Goal: Task Accomplishment & Management: Complete application form

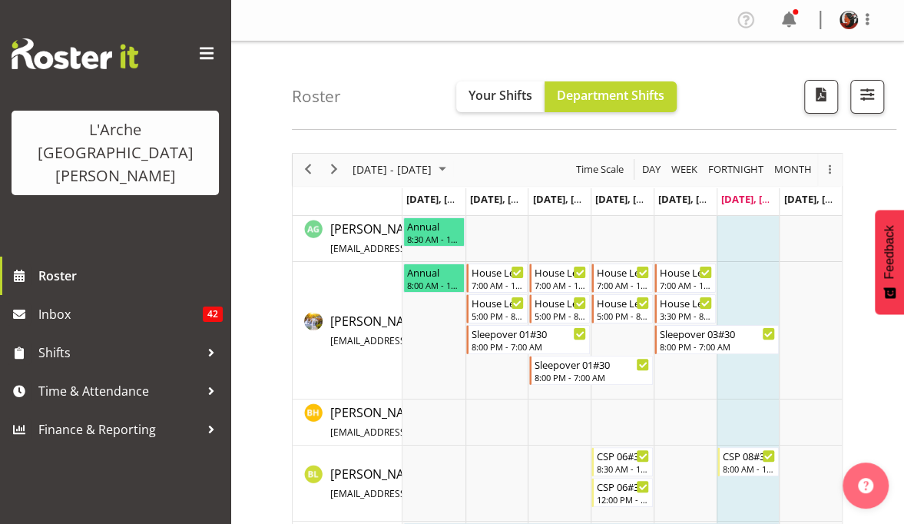
drag, startPoint x: 420, startPoint y: 355, endPoint x: 313, endPoint y: 266, distance: 139.1
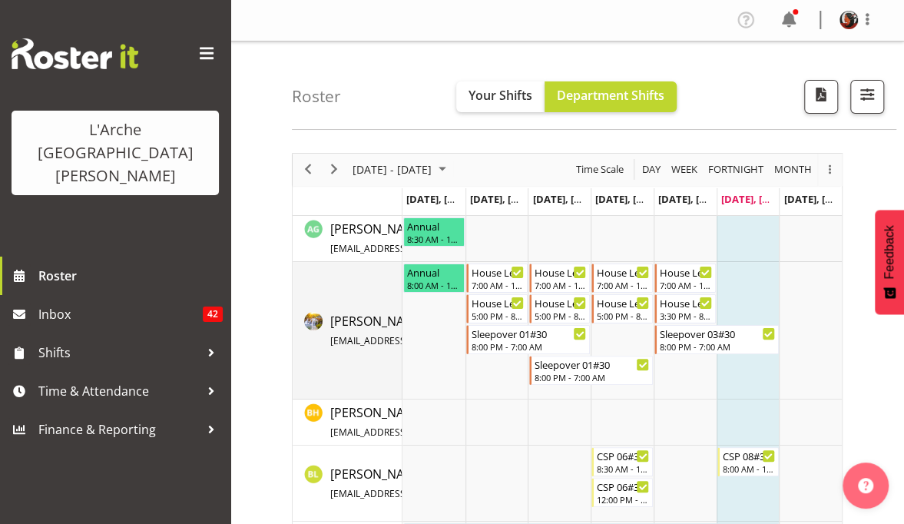
click at [313, 266] on td "Aizza Garduque aizza09@yahoo.com / 0274 464 641" at bounding box center [348, 331] width 110 height 138
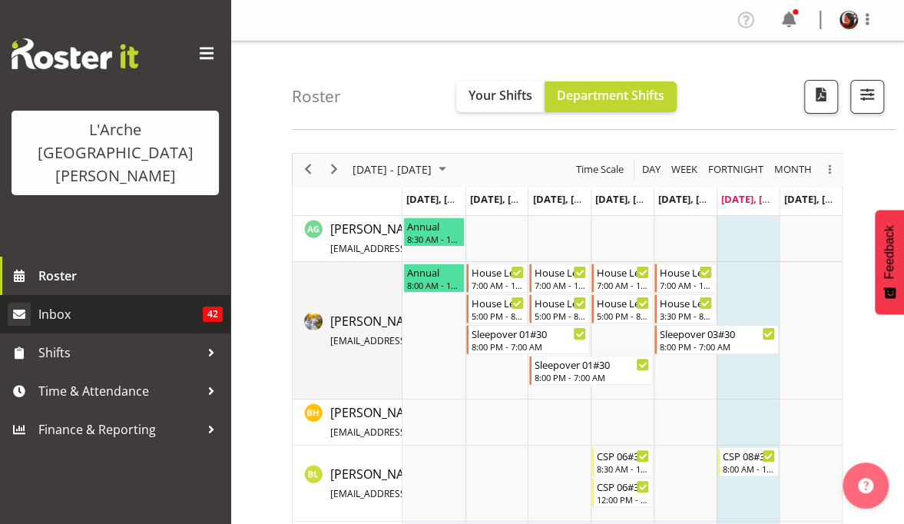
drag, startPoint x: 313, startPoint y: 266, endPoint x: 47, endPoint y: 273, distance: 266.7
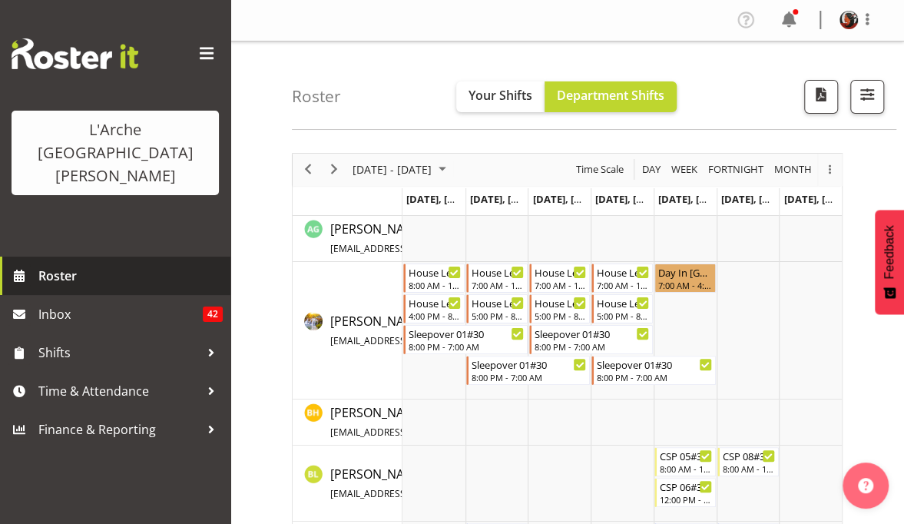
click at [71, 257] on link "Roster" at bounding box center [115, 276] width 230 height 38
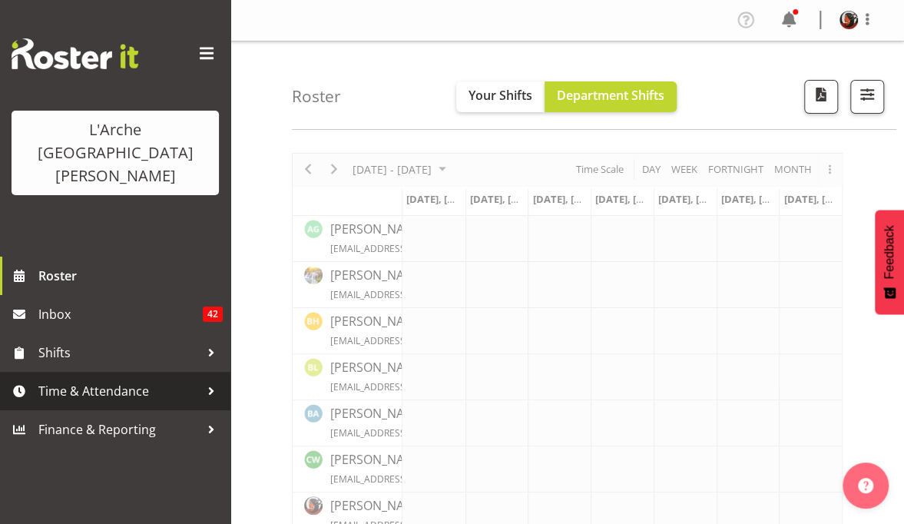
drag, startPoint x: 480, startPoint y: 294, endPoint x: 124, endPoint y: 330, distance: 357.5
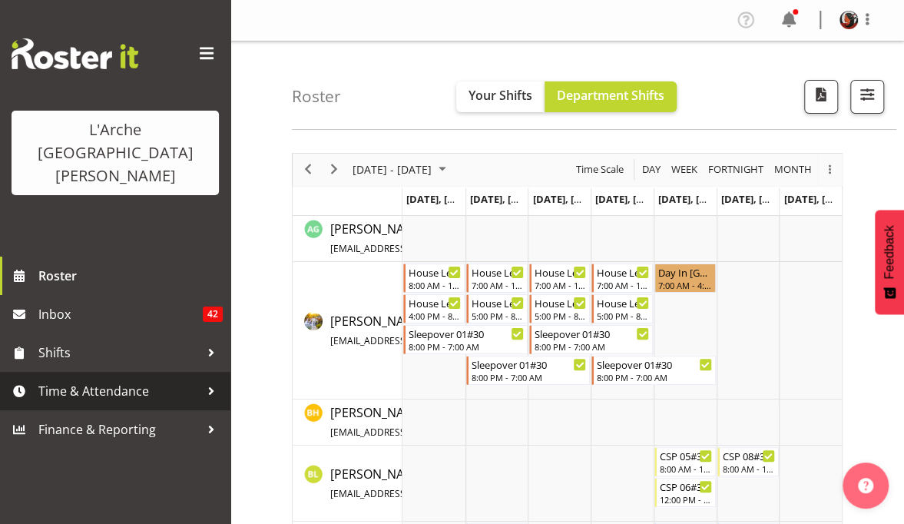
click at [91, 380] on span "Time & Attendance" at bounding box center [118, 391] width 161 height 23
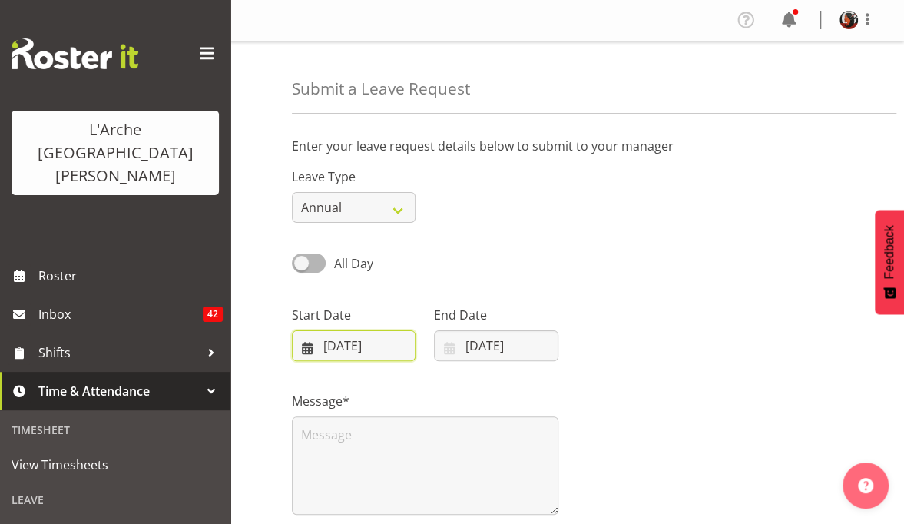
click at [321, 343] on input "04/10/2025" at bounding box center [354, 345] width 124 height 31
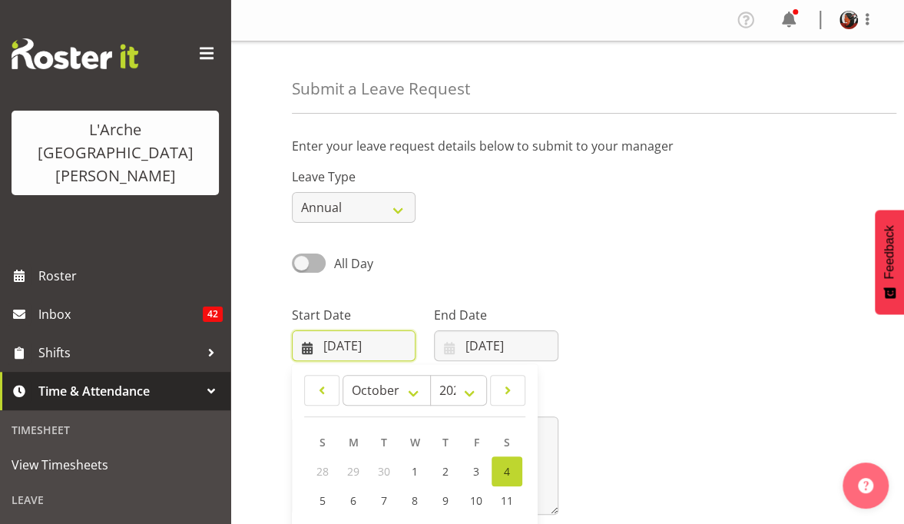
drag, startPoint x: 389, startPoint y: 377, endPoint x: 918, endPoint y: 104, distance: 595.5
click at [904, 104] on html "L'Arche Mount Tabor Roster Inbox 42 Shifts Time & Attendance Timesheet View Tim…" at bounding box center [452, 262] width 904 height 524
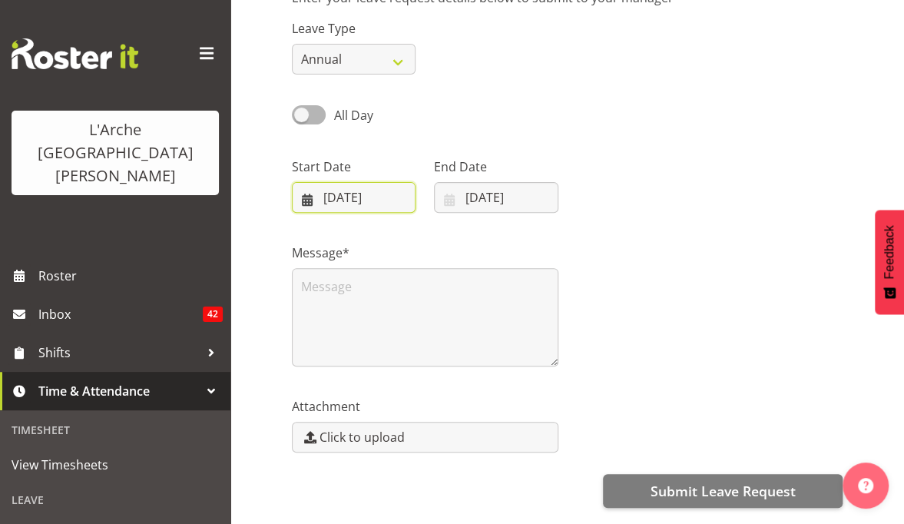
scroll to position [131, 0]
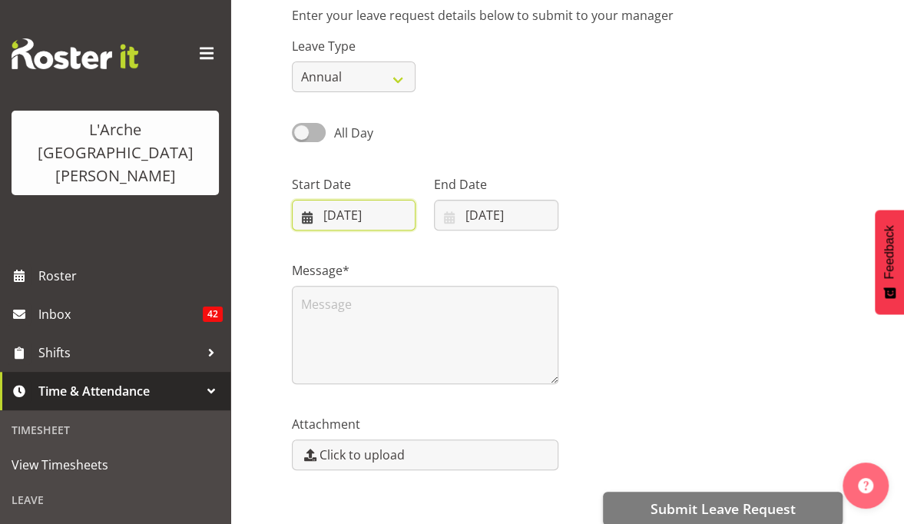
click at [380, 214] on input "04/10/2025" at bounding box center [354, 215] width 124 height 31
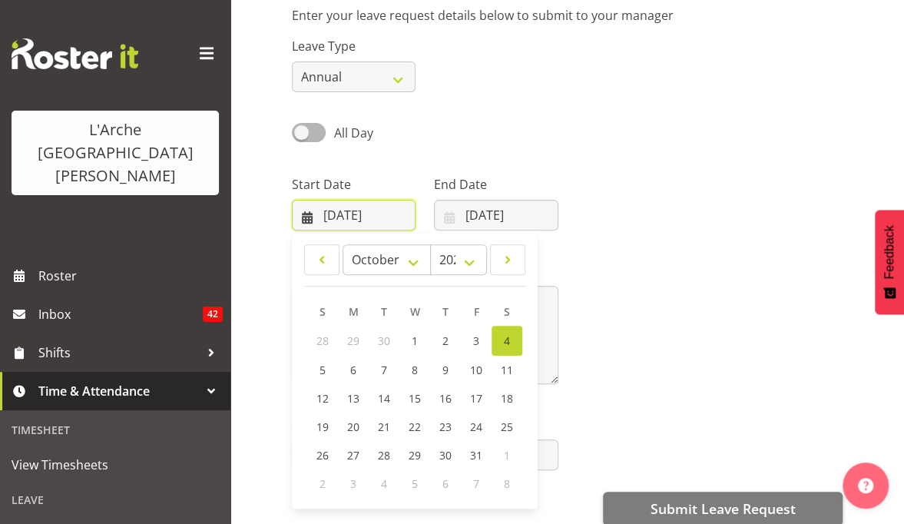
click at [380, 214] on input "04/10/2025" at bounding box center [354, 215] width 124 height 31
click at [504, 257] on span at bounding box center [507, 259] width 15 height 18
select select "10"
click at [506, 337] on span "1" at bounding box center [507, 340] width 6 height 15
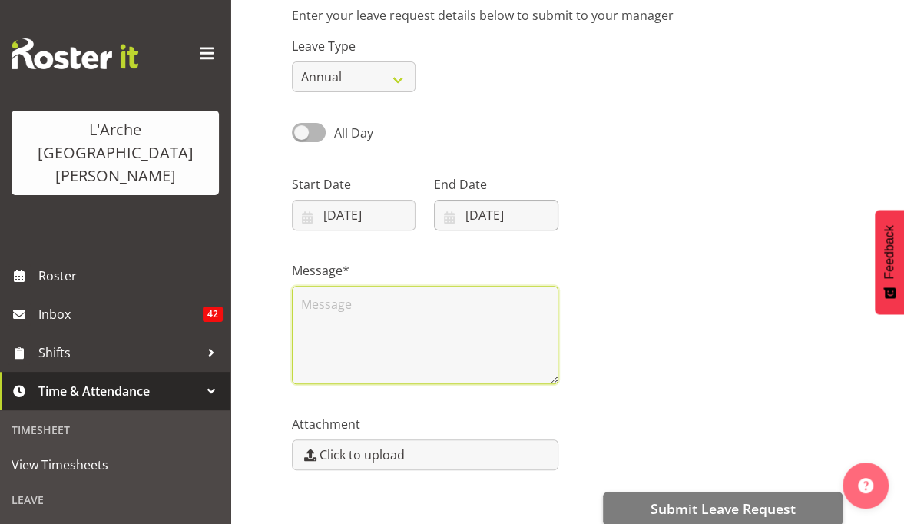
drag, startPoint x: 506, startPoint y: 337, endPoint x: 454, endPoint y: 209, distance: 138.2
click at [454, 209] on div "Enter your leave request details below to submit to your manager Leave Type Ann…" at bounding box center [598, 302] width 612 height 615
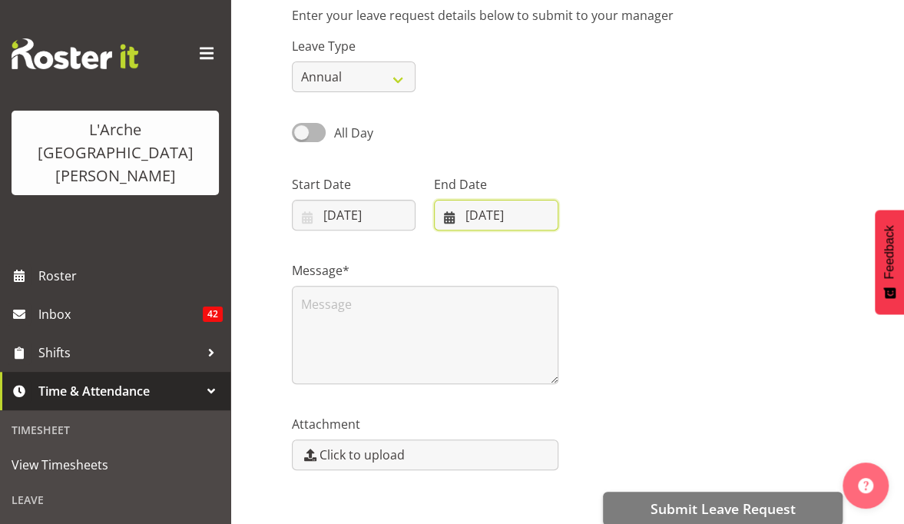
drag, startPoint x: 454, startPoint y: 209, endPoint x: 459, endPoint y: 220, distance: 12.0
click at [459, 220] on input "[DATE]" at bounding box center [496, 215] width 124 height 31
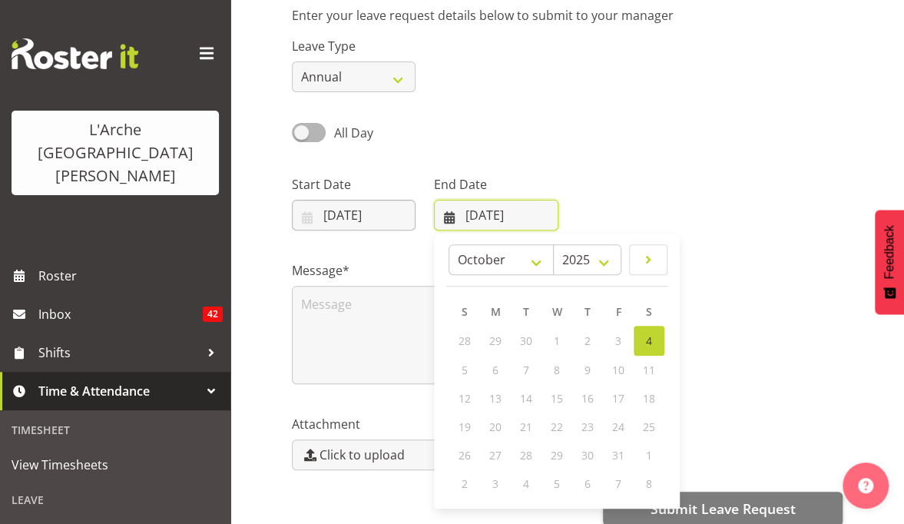
drag, startPoint x: 459, startPoint y: 220, endPoint x: 369, endPoint y: 217, distance: 90.7
click at [369, 217] on div "Start Date 01/11/2025 January February March April May June July August Septemb…" at bounding box center [567, 197] width 569 height 86
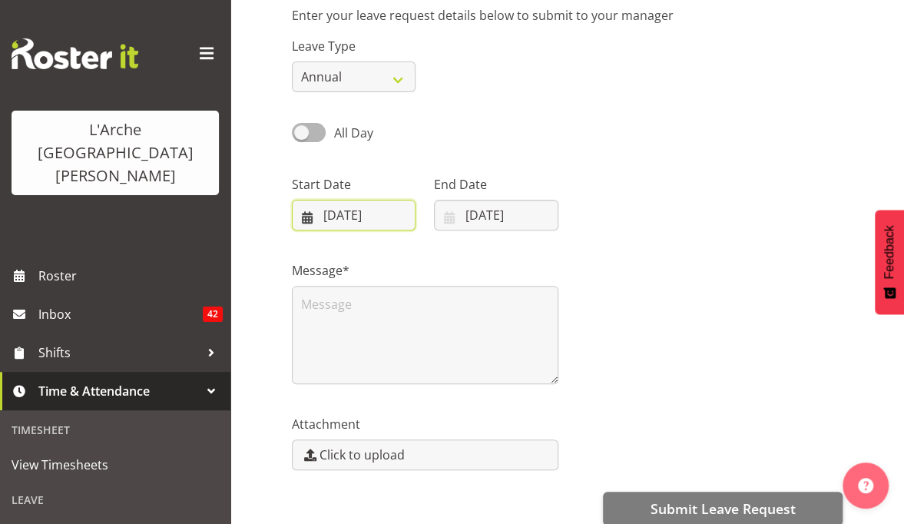
click at [369, 217] on input "01/11/2025" at bounding box center [354, 215] width 124 height 31
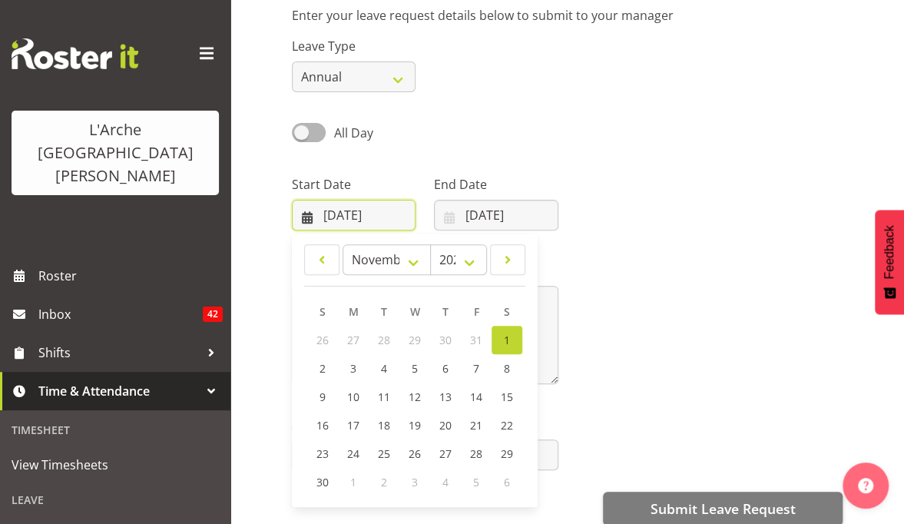
click at [369, 217] on input "01/11/2025" at bounding box center [354, 215] width 124 height 31
drag, startPoint x: 369, startPoint y: 217, endPoint x: 319, endPoint y: 366, distance: 157.2
click at [319, 230] on div "01/11/2025 January February March April May June July August September October …" at bounding box center [354, 215] width 124 height 31
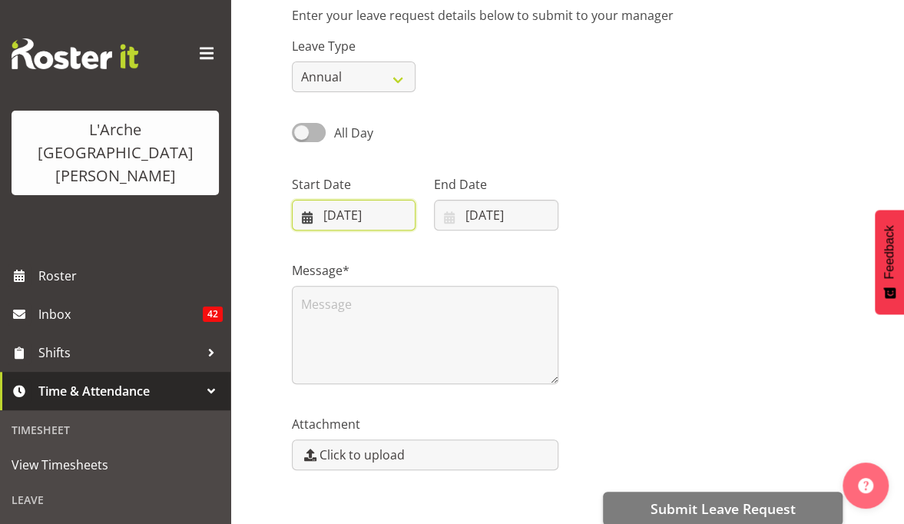
drag, startPoint x: 319, startPoint y: 366, endPoint x: 385, endPoint y: 210, distance: 169.4
click at [385, 210] on input "01/11/2025" at bounding box center [354, 215] width 124 height 31
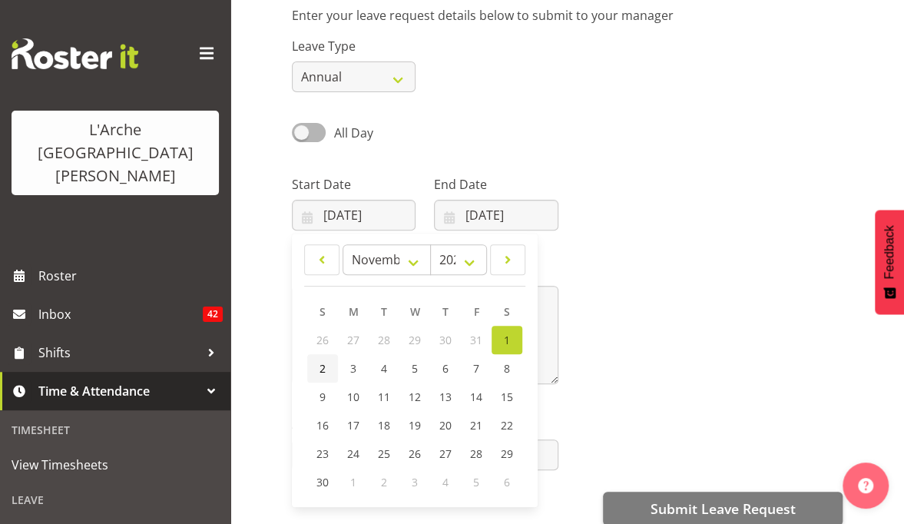
click at [321, 364] on span "2" at bounding box center [323, 368] width 6 height 15
type input "02/11/2025"
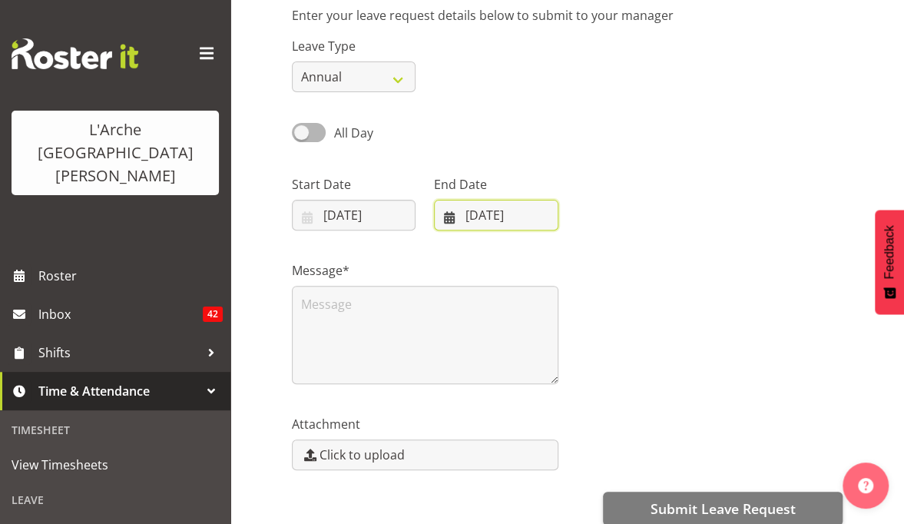
click at [452, 215] on input "[DATE]" at bounding box center [496, 215] width 124 height 31
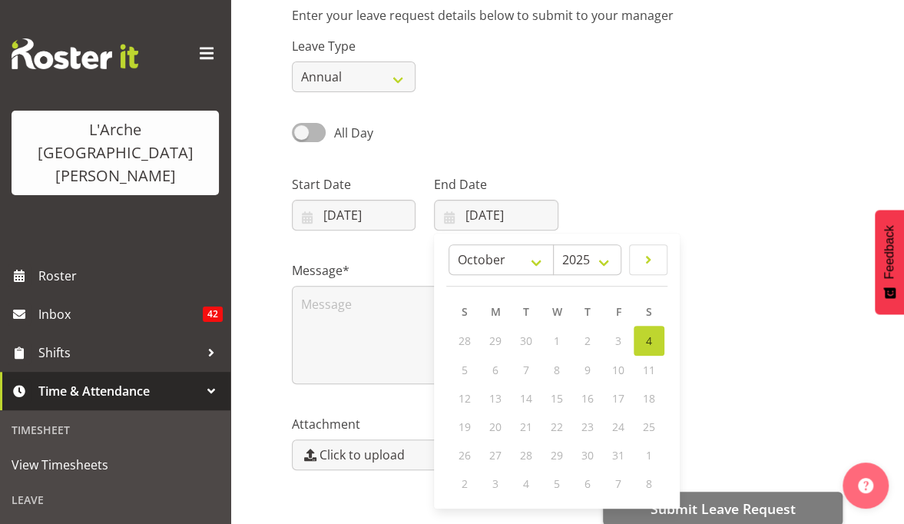
drag, startPoint x: 590, startPoint y: 289, endPoint x: 724, endPoint y: 181, distance: 171.6
click at [703, 181] on div "Start Date 02/11/2025 January February March April May June July August Septemb…" at bounding box center [567, 197] width 569 height 86
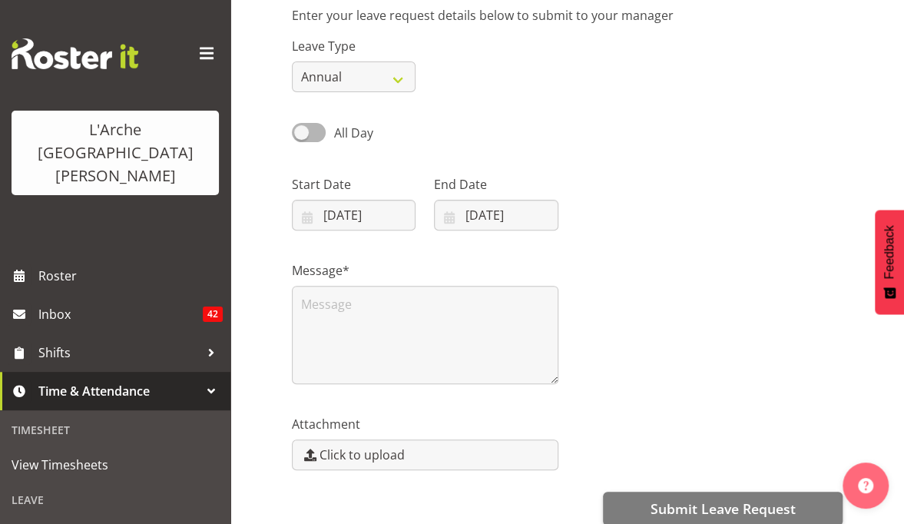
click at [724, 181] on div at bounding box center [710, 197] width 285 height 86
drag, startPoint x: 615, startPoint y: 212, endPoint x: 469, endPoint y: 205, distance: 146.1
click at [469, 205] on div "Start Date 02/11/2025 January February March April May June July August Septemb…" at bounding box center [567, 197] width 569 height 86
click at [466, 210] on input "04/10/2025" at bounding box center [496, 215] width 124 height 31
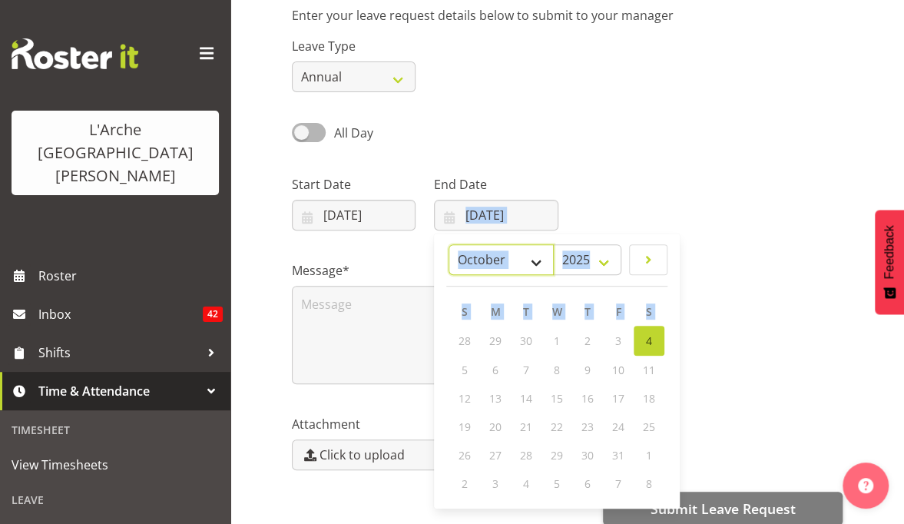
click at [539, 264] on select "January February March April May June July August September October November De…" at bounding box center [501, 259] width 105 height 31
select select "10"
click at [449, 244] on select "January February March April May June July August September October November De…" at bounding box center [501, 259] width 105 height 31
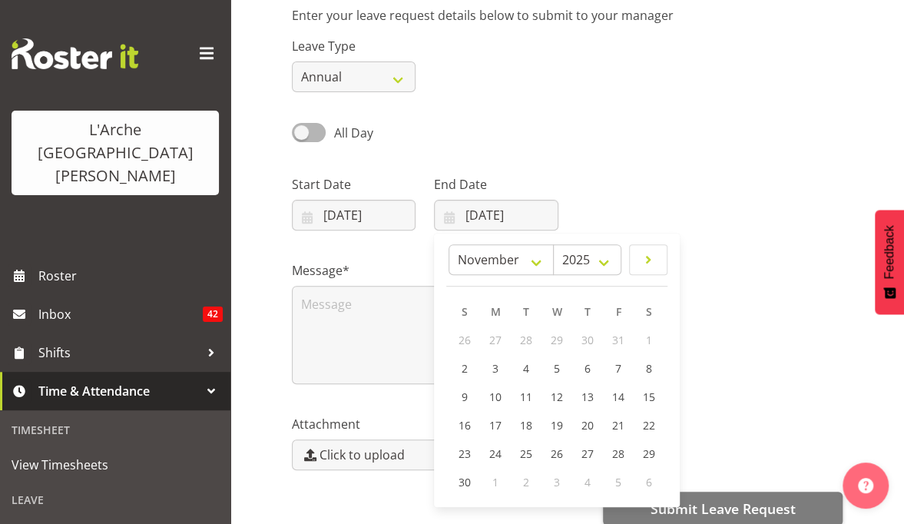
click at [732, 294] on div "Message*" at bounding box center [567, 317] width 569 height 154
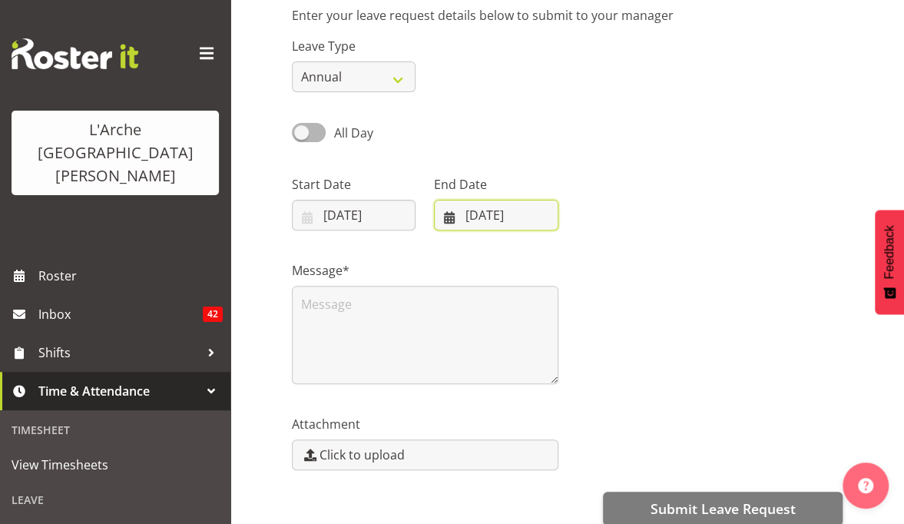
click at [472, 214] on input "04/10/2025" at bounding box center [496, 215] width 124 height 31
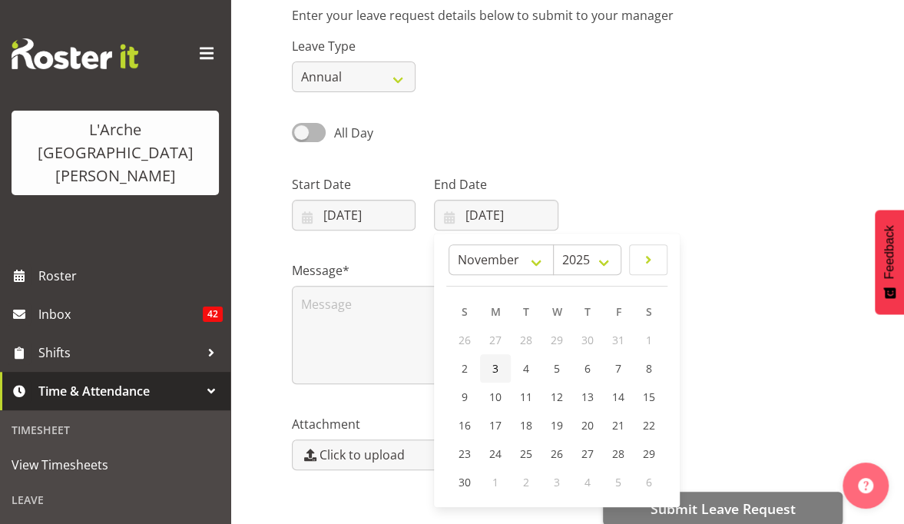
click at [496, 364] on span "3" at bounding box center [495, 368] width 6 height 15
type input "03/11/2025"
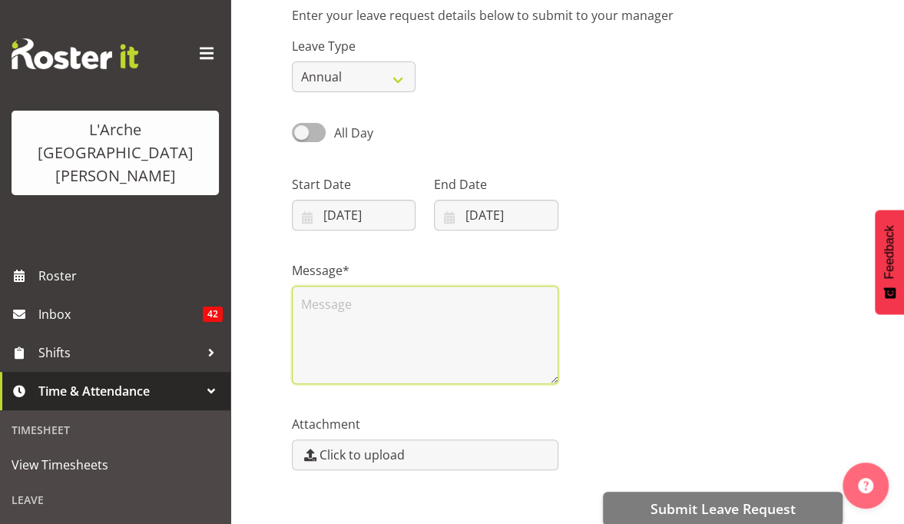
click at [310, 298] on textarea at bounding box center [425, 335] width 267 height 98
click at [310, 298] on textarea "I would" at bounding box center [425, 335] width 267 height 98
click at [310, 298] on textarea "I would like to take leave" at bounding box center [425, 335] width 267 height 98
drag, startPoint x: 433, startPoint y: 313, endPoint x: 443, endPoint y: 307, distance: 11.1
click at [443, 307] on textarea "I would like to take leave" at bounding box center [425, 335] width 267 height 98
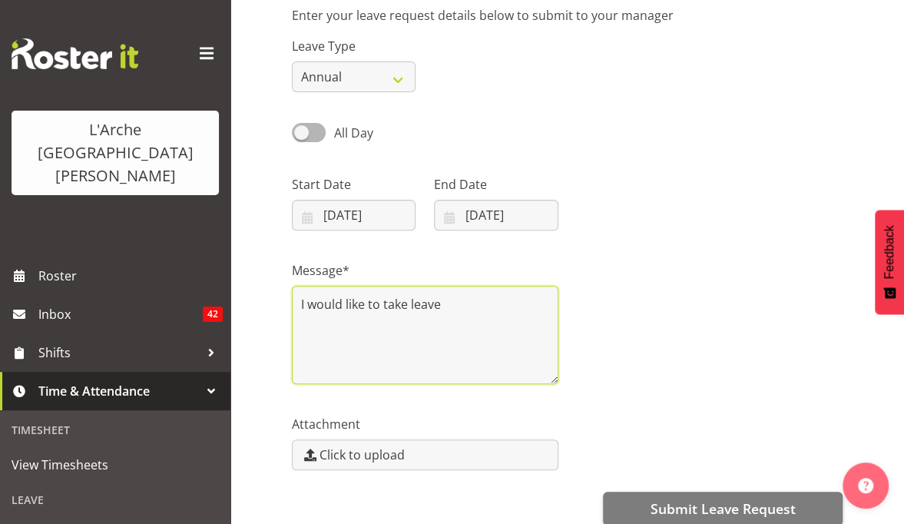
click at [455, 307] on textarea "I would like to take leave" at bounding box center [425, 335] width 267 height 98
drag, startPoint x: 455, startPoint y: 307, endPoint x: 475, endPoint y: 303, distance: 20.3
click at [479, 304] on textarea "I would like to take leave fo2nd r the" at bounding box center [425, 335] width 267 height 98
click at [487, 304] on textarea "I would like to take leave fo2nd r the" at bounding box center [425, 335] width 267 height 98
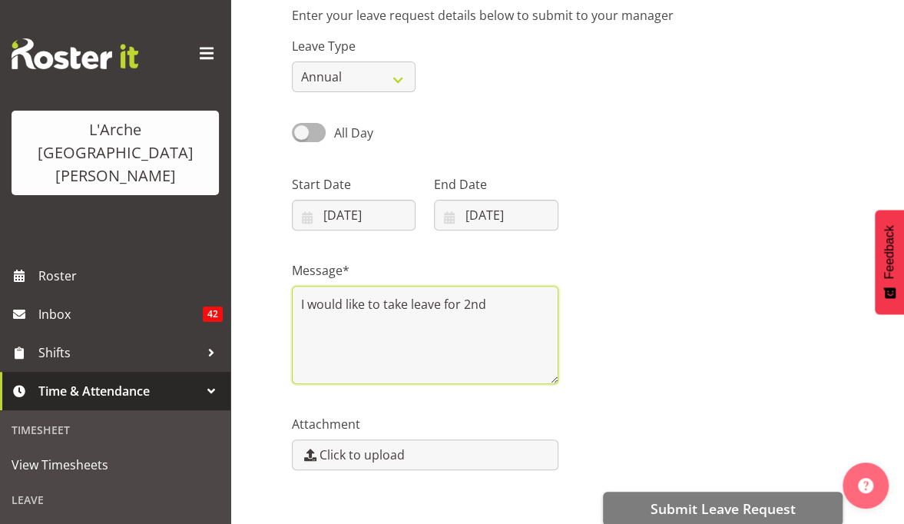
click at [505, 299] on textarea "I would like to take leave for 2nd" at bounding box center [425, 335] width 267 height 98
drag, startPoint x: 505, startPoint y: 299, endPoint x: 473, endPoint y: 298, distance: 31.5
click at [473, 298] on textarea "I would like to take leave for 2ember Nov" at bounding box center [425, 335] width 267 height 98
click at [507, 303] on textarea "I would like to take leave for 2ember Nov" at bounding box center [425, 335] width 267 height 98
click at [531, 302] on textarea "I would like to take leave for 2nd of Nov" at bounding box center [425, 335] width 267 height 98
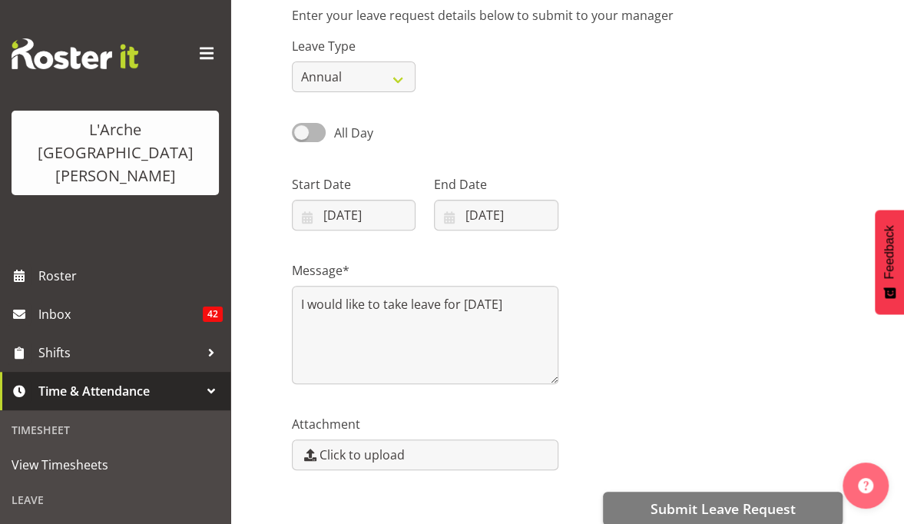
click at [513, 282] on div "Message* I would like to take leave for 2nd of Nov" at bounding box center [425, 322] width 267 height 123
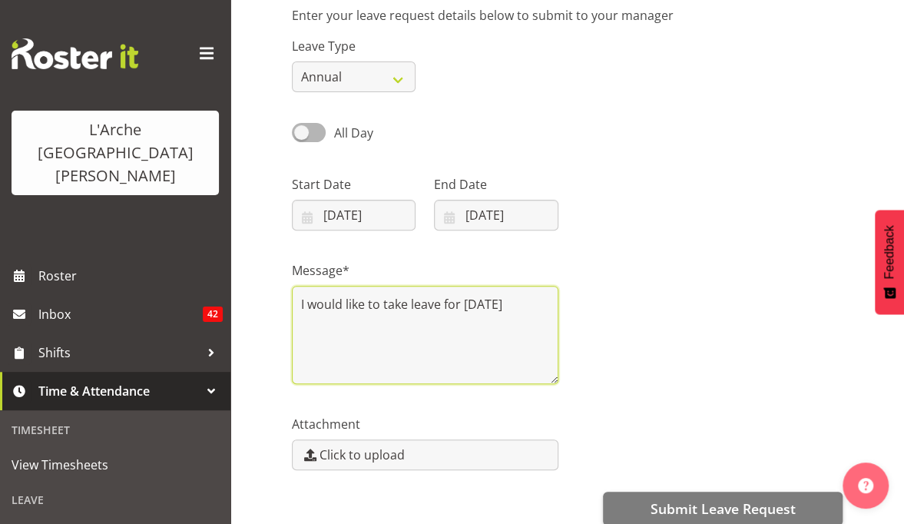
click at [530, 301] on textarea "I would like to take leave for 2nd of Nov" at bounding box center [425, 335] width 267 height 98
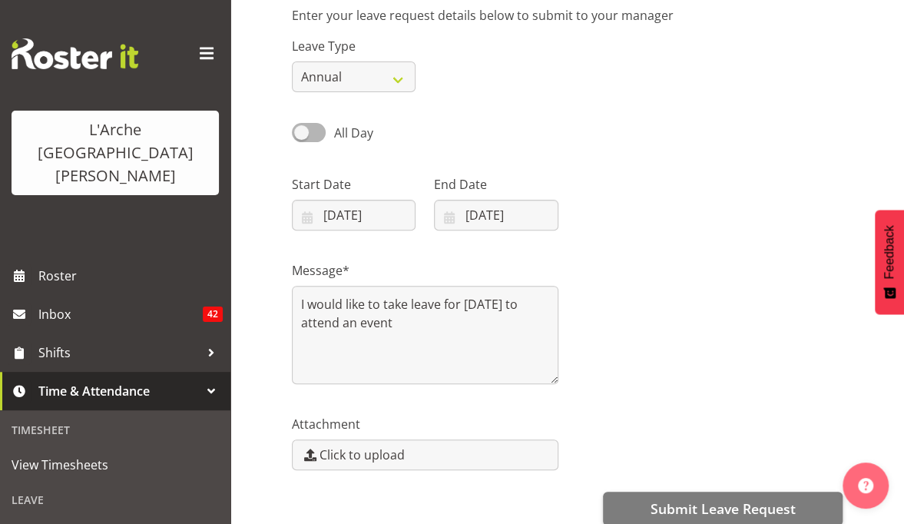
click at [498, 263] on label "Message*" at bounding box center [425, 270] width 267 height 18
drag, startPoint x: 498, startPoint y: 263, endPoint x: 395, endPoint y: 320, distance: 118.0
click at [395, 320] on div "Message* I would like to take leave for 2nd of Nov to attend an event" at bounding box center [425, 322] width 267 height 123
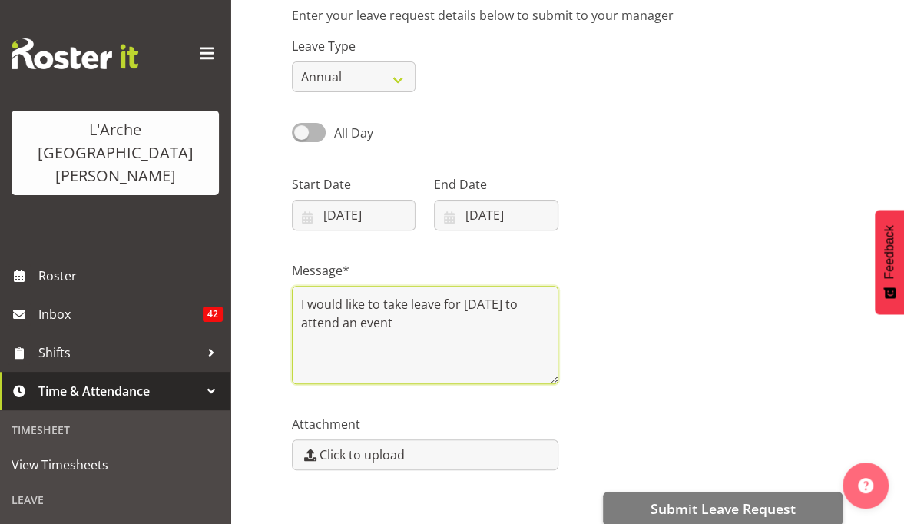
click at [397, 323] on textarea "I would like to take leave for 2nd of Nov to attend an event" at bounding box center [425, 335] width 267 height 98
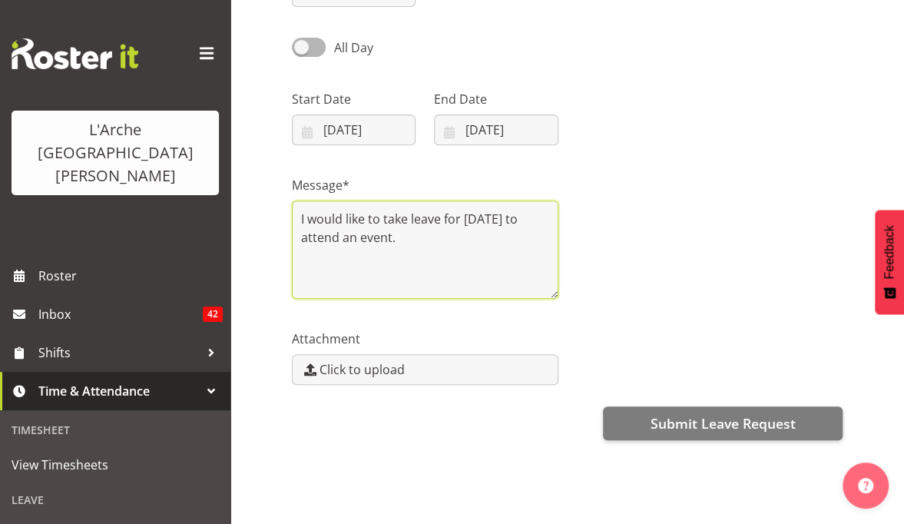
scroll to position [227, 0]
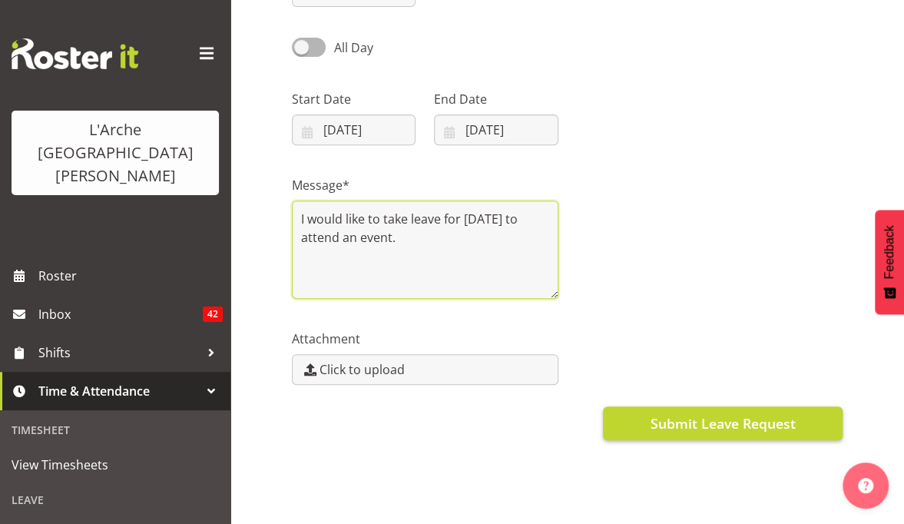
type textarea "I would like to take leave for 2nd of Nov to attend an event."
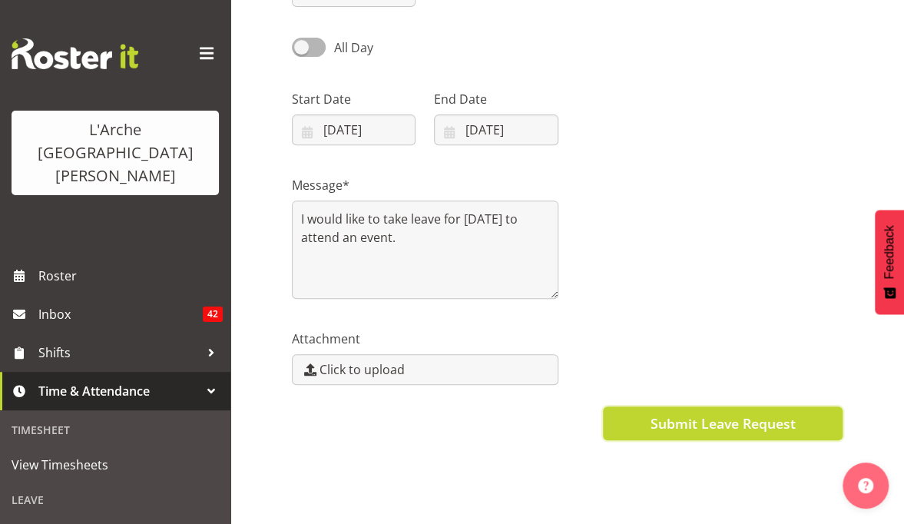
click at [716, 413] on span "Submit Leave Request" at bounding box center [722, 423] width 145 height 20
